Goal: Task Accomplishment & Management: Use online tool/utility

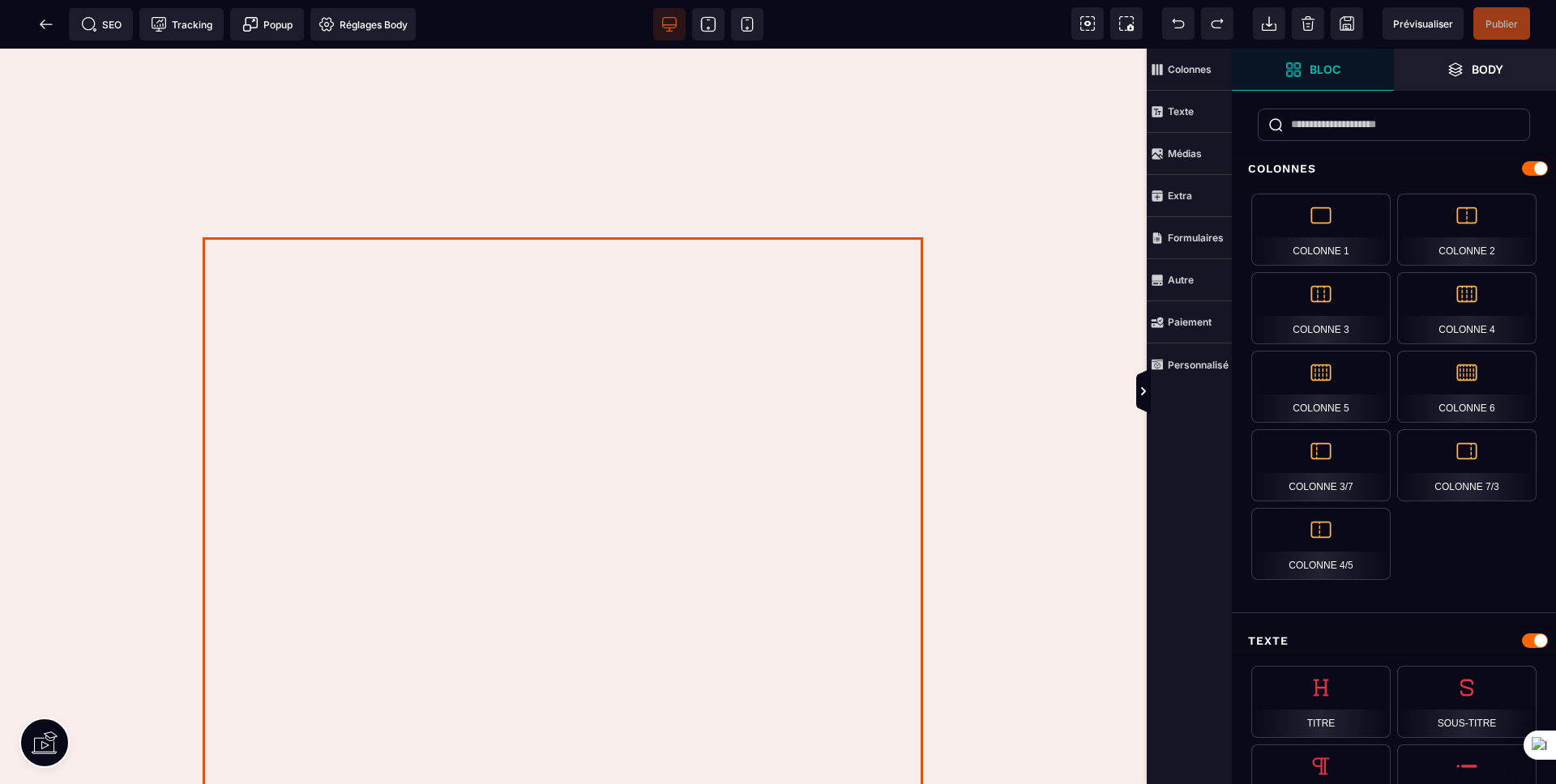
scroll to position [583, 0]
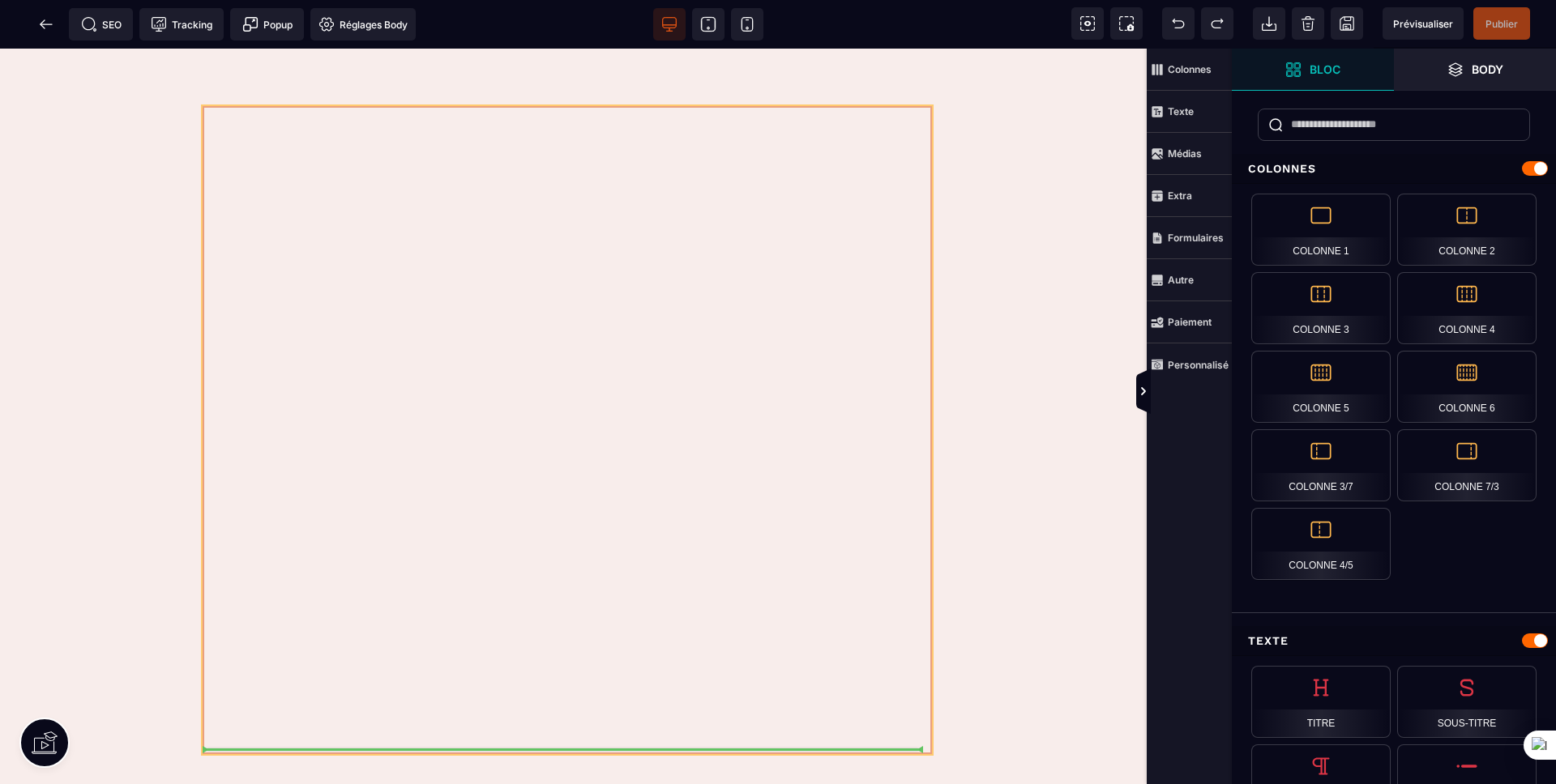
drag, startPoint x: 902, startPoint y: 424, endPoint x: 903, endPoint y: 512, distance: 88.0
click at [903, 512] on div at bounding box center [567, 430] width 729 height 648
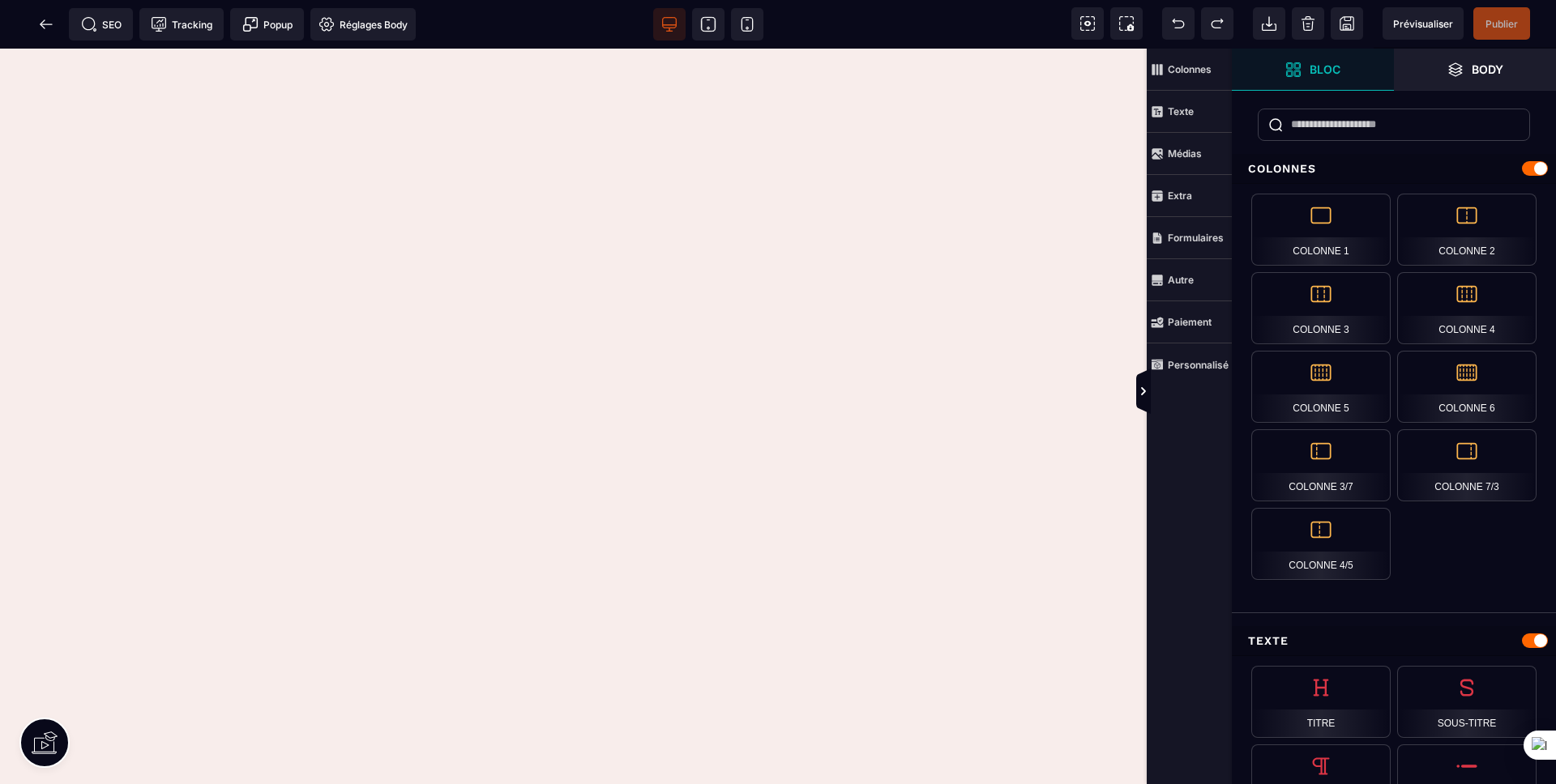
scroll to position [1160, 0]
click at [46, 30] on icon at bounding box center [46, 24] width 16 height 16
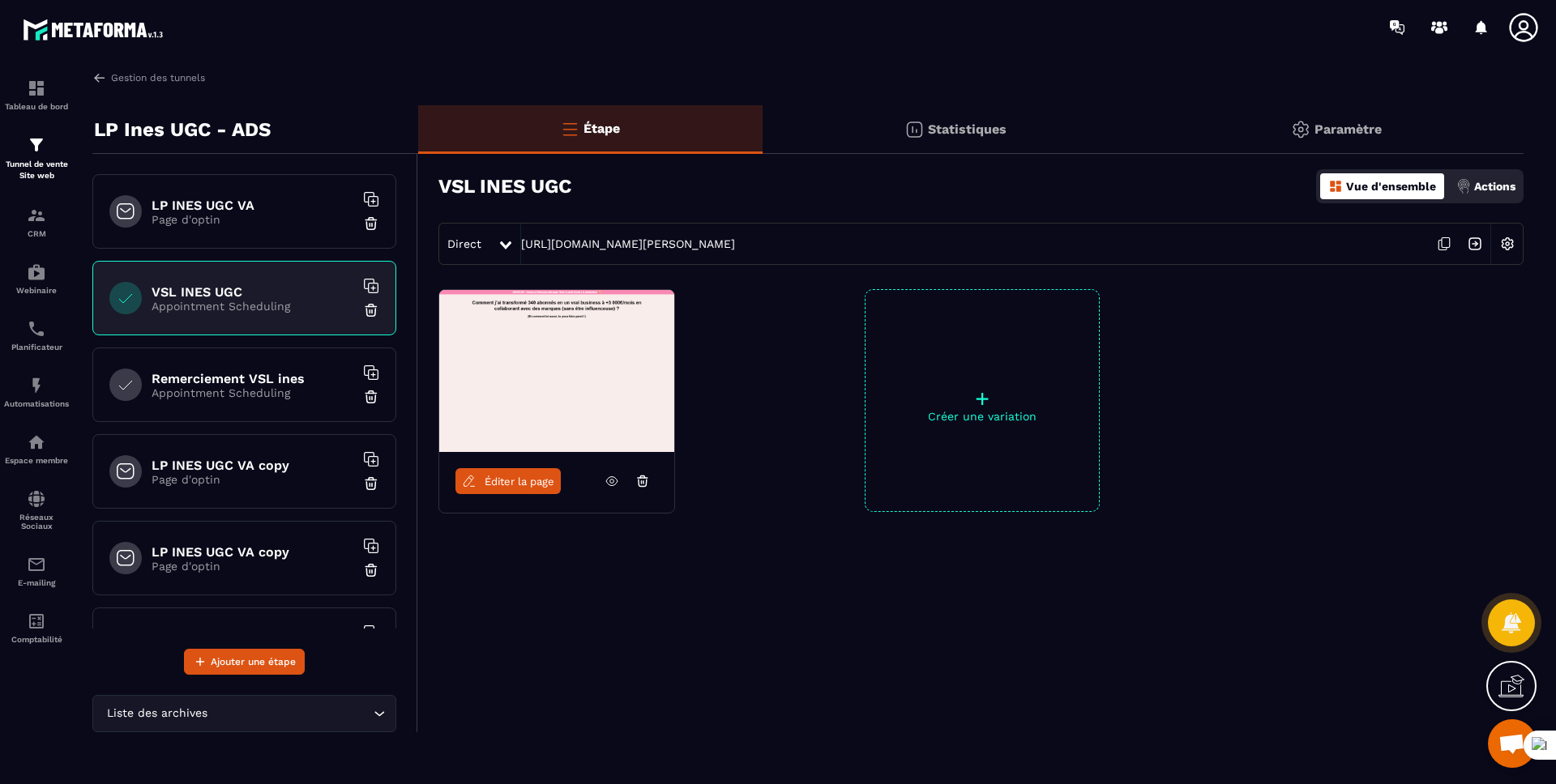
click at [241, 399] on p "Appointment Scheduling" at bounding box center [252, 392] width 202 height 13
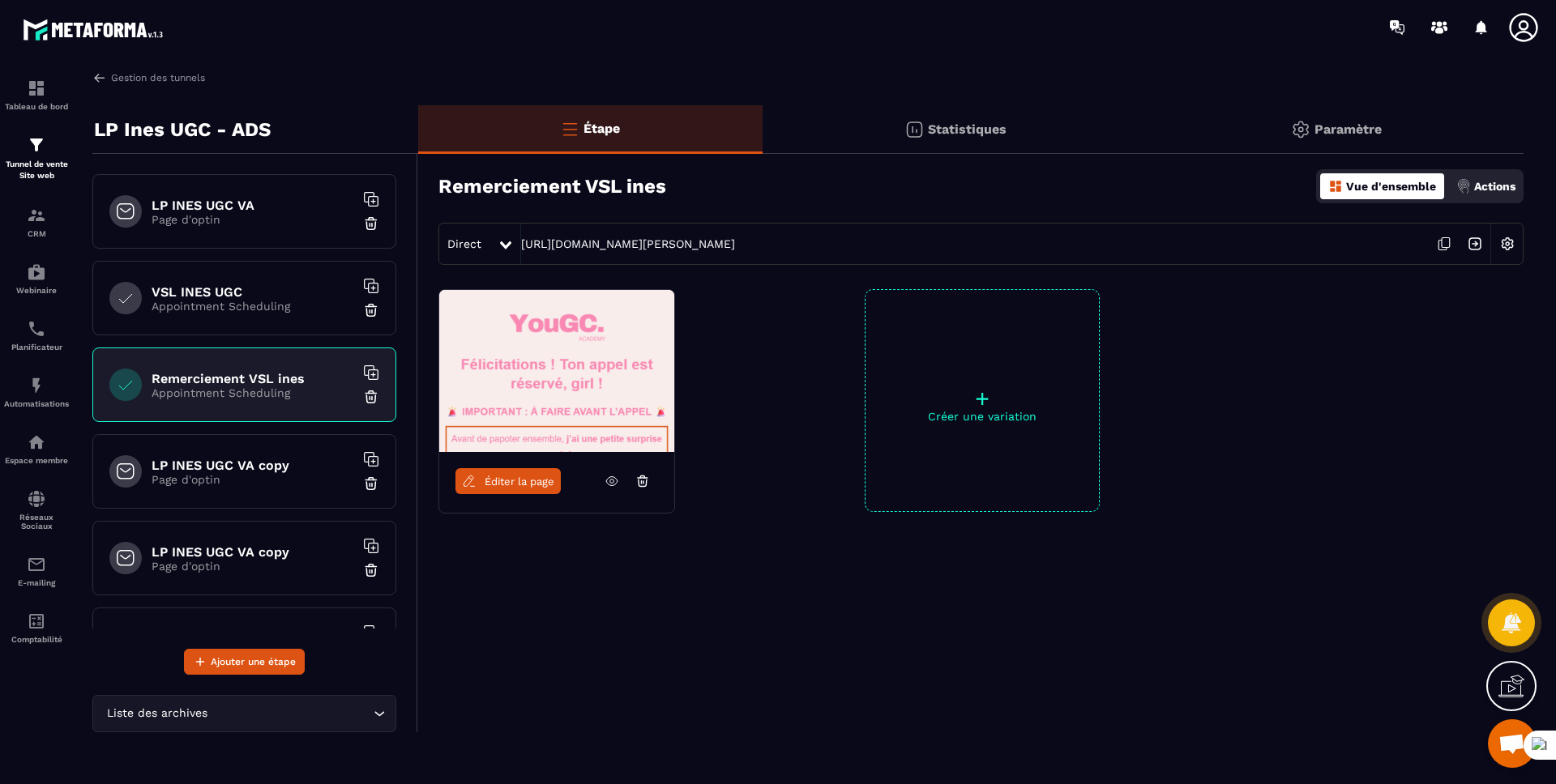
click at [254, 466] on h6 "LP INES UGC VA copy" at bounding box center [252, 465] width 202 height 16
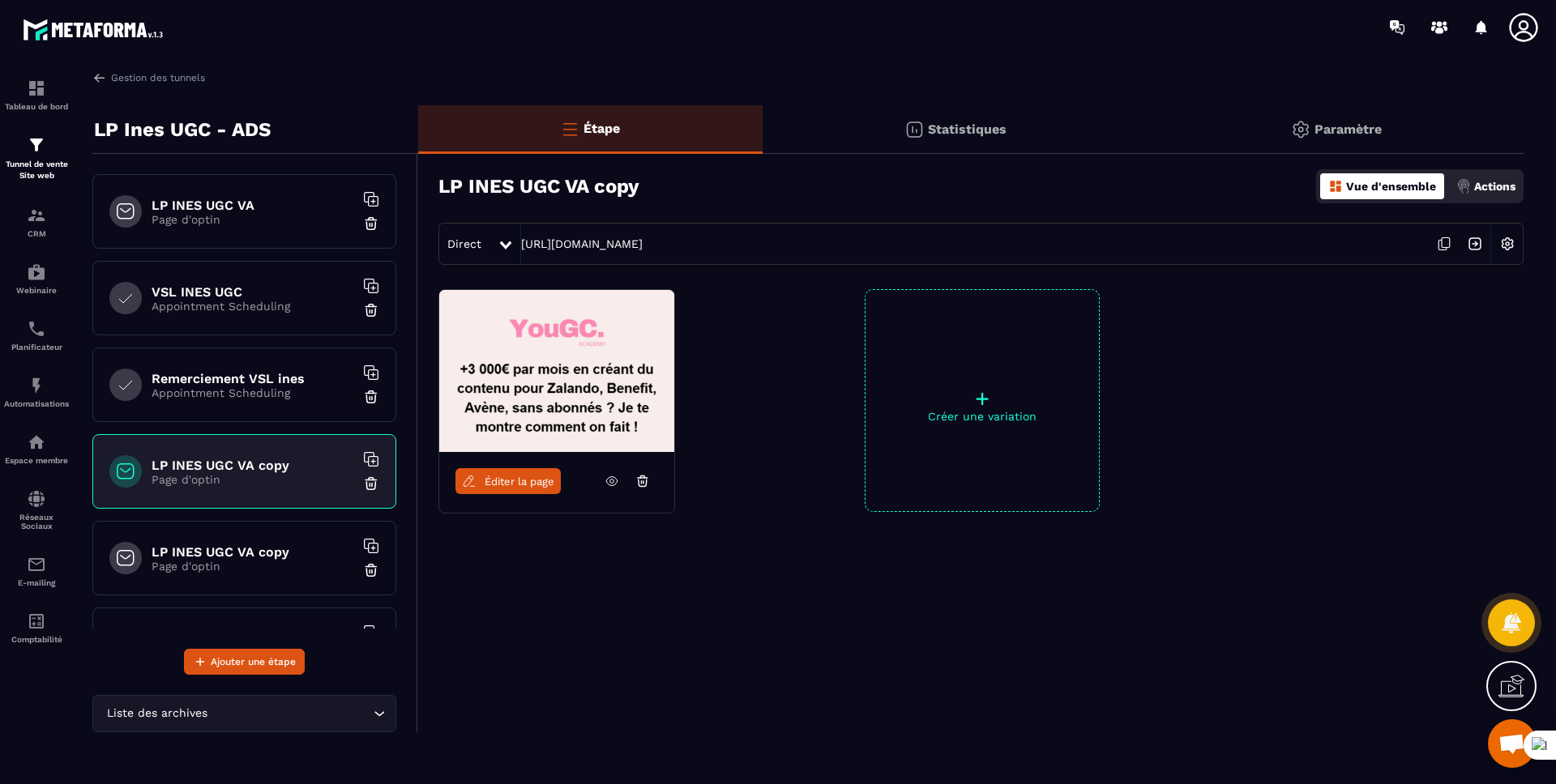
click at [203, 549] on h6 "LP INES UGC VA copy" at bounding box center [252, 552] width 202 height 16
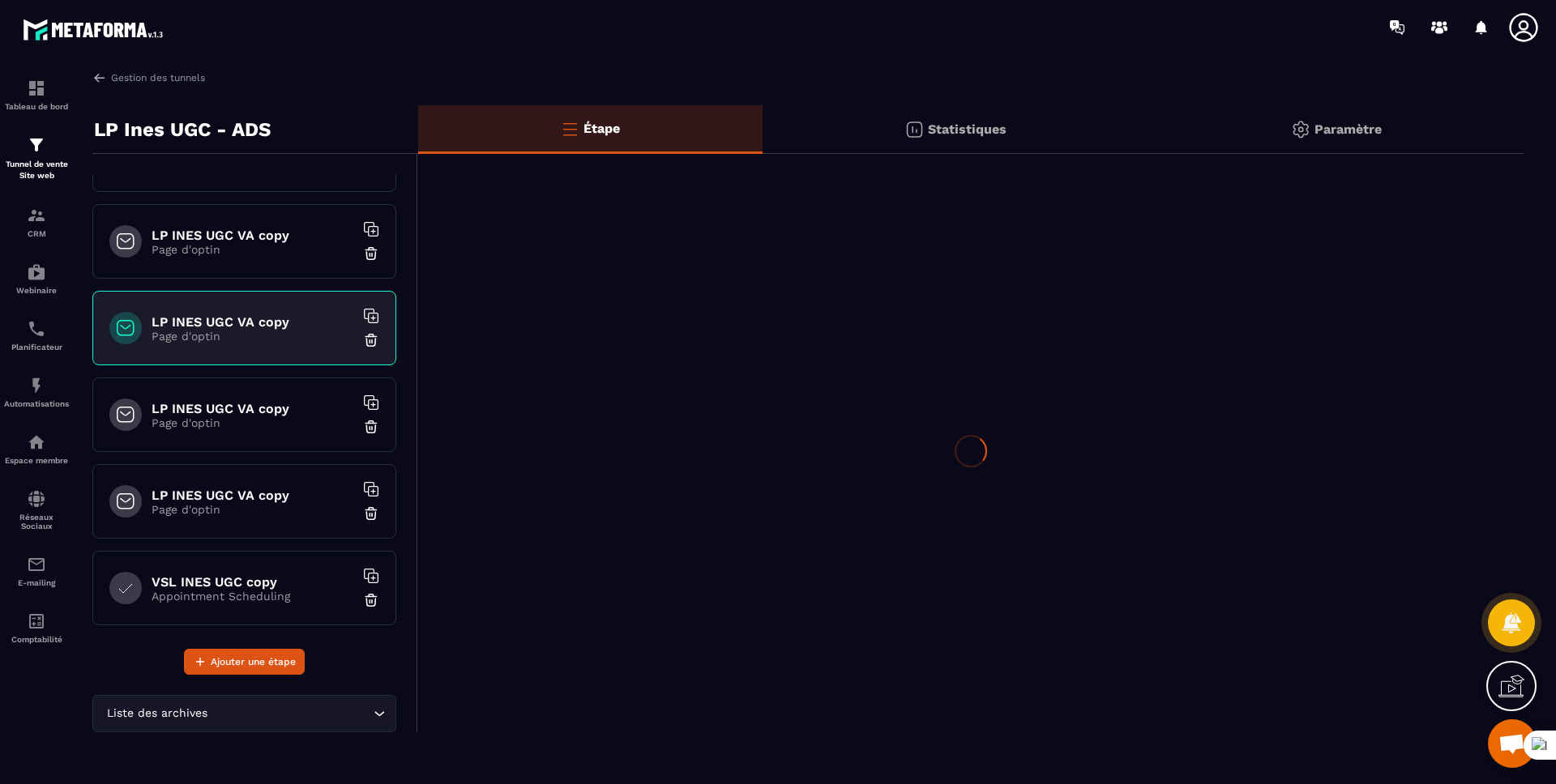
scroll to position [239, 0]
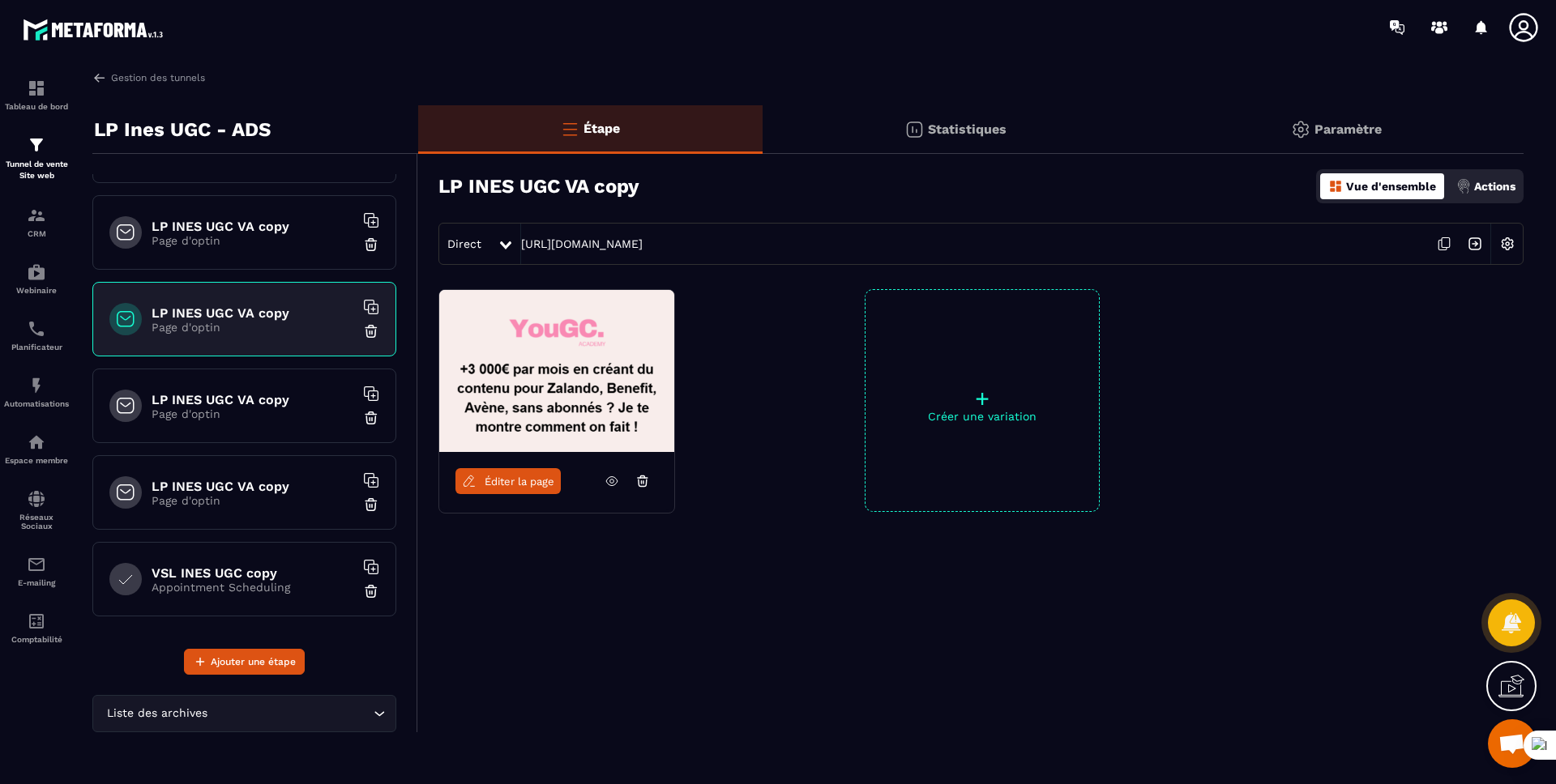
click at [501, 491] on link "Éditer la page" at bounding box center [507, 481] width 105 height 26
